Goal: Task Accomplishment & Management: Manage account settings

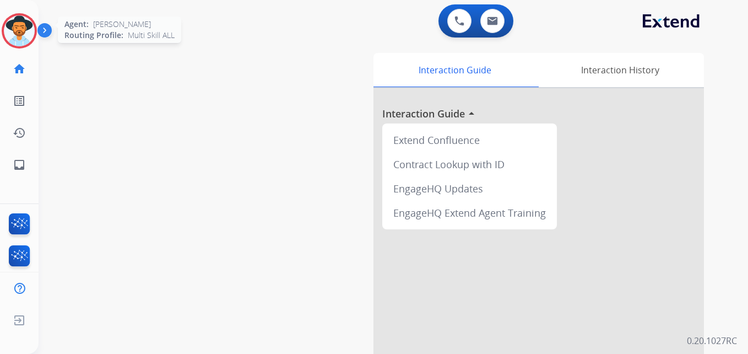
click at [23, 31] on img at bounding box center [19, 30] width 31 height 31
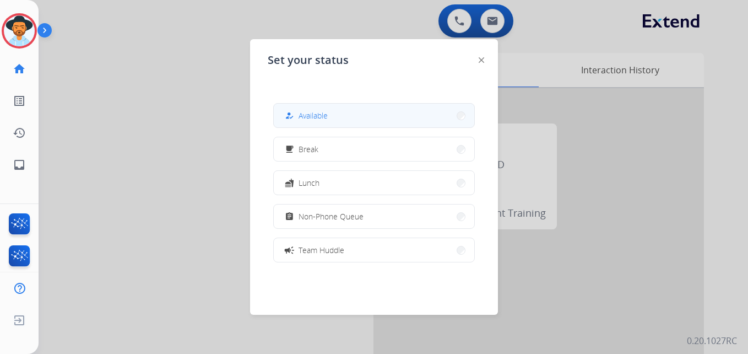
click at [326, 114] on span "Available" at bounding box center [313, 116] width 29 height 12
